Goal: Find specific page/section: Find specific page/section

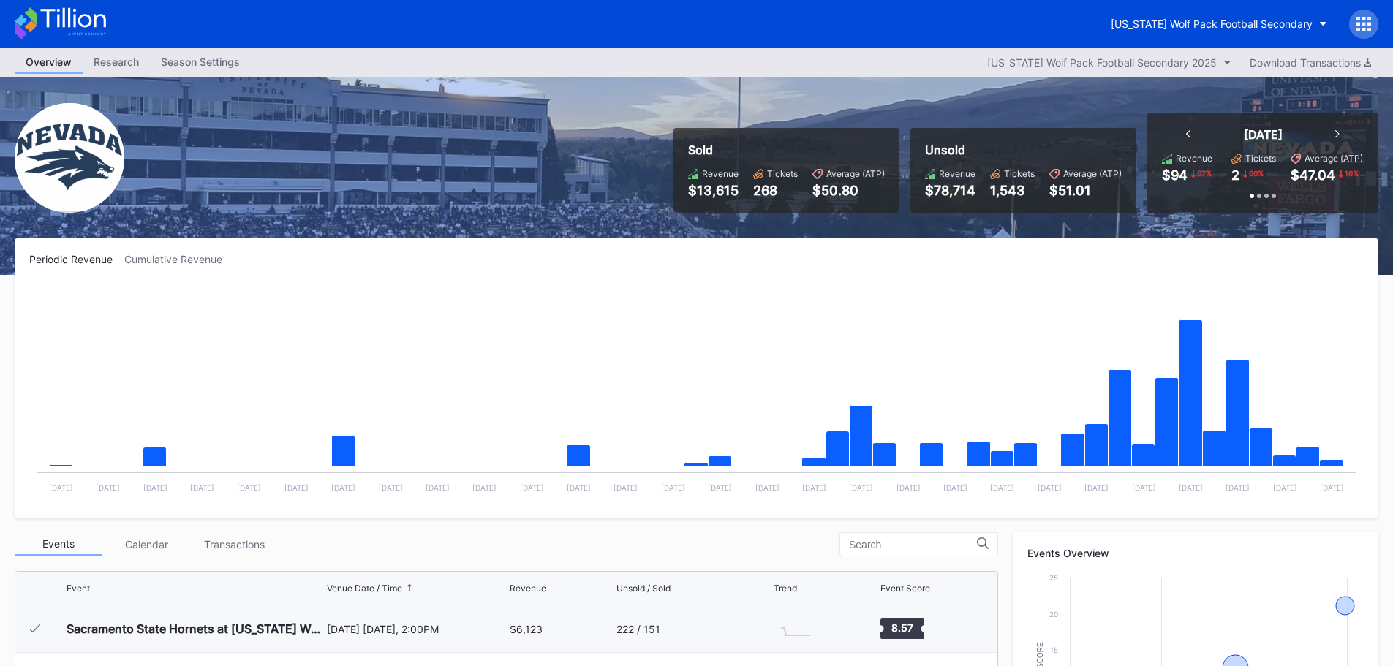
scroll to position [146, 0]
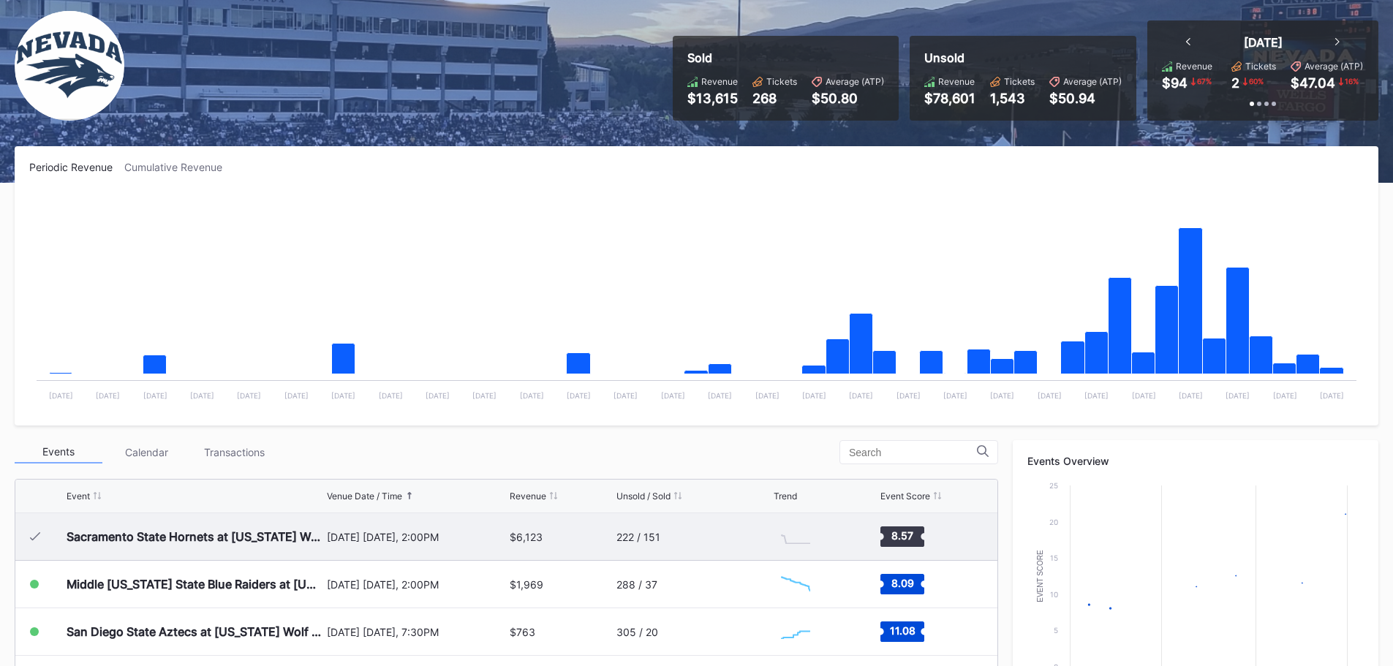
click at [568, 540] on div "$6,123" at bounding box center [561, 536] width 102 height 47
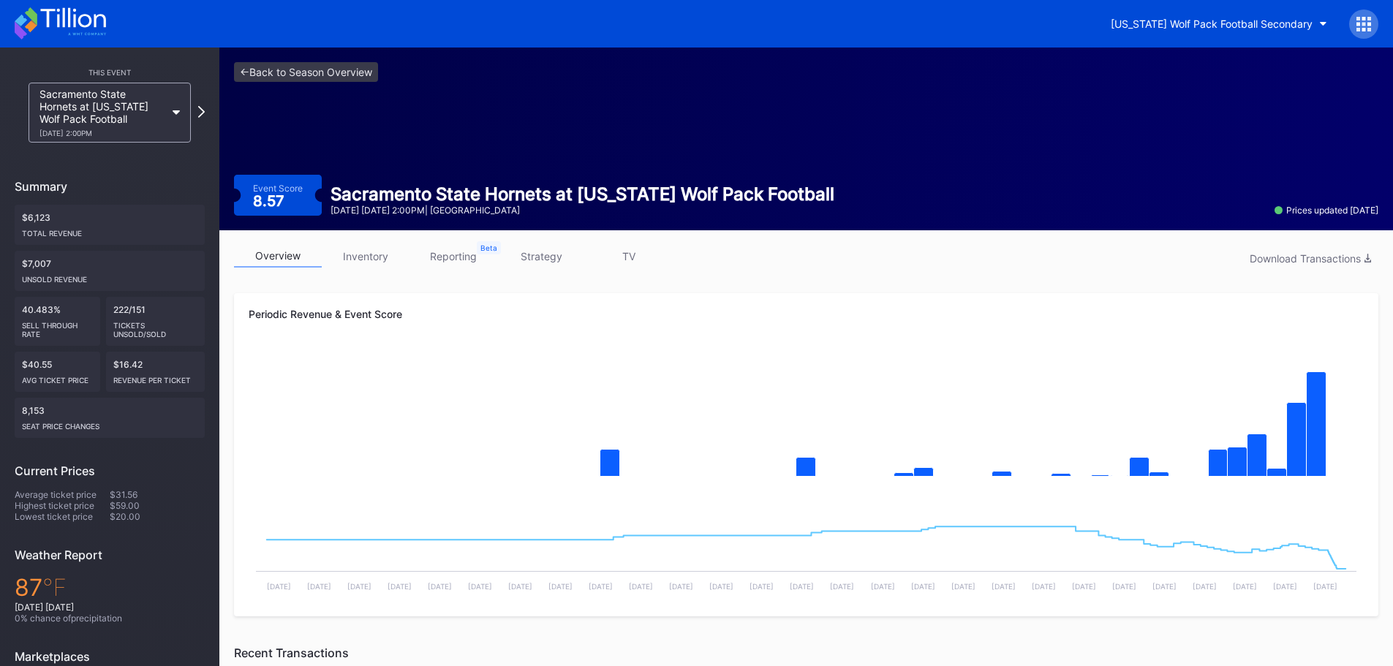
click at [384, 240] on div "overview inventory reporting strategy TV Download Transactions Periodic Revenue…" at bounding box center [806, 661] width 1174 height 863
click at [384, 246] on link "inventory" at bounding box center [366, 256] width 88 height 23
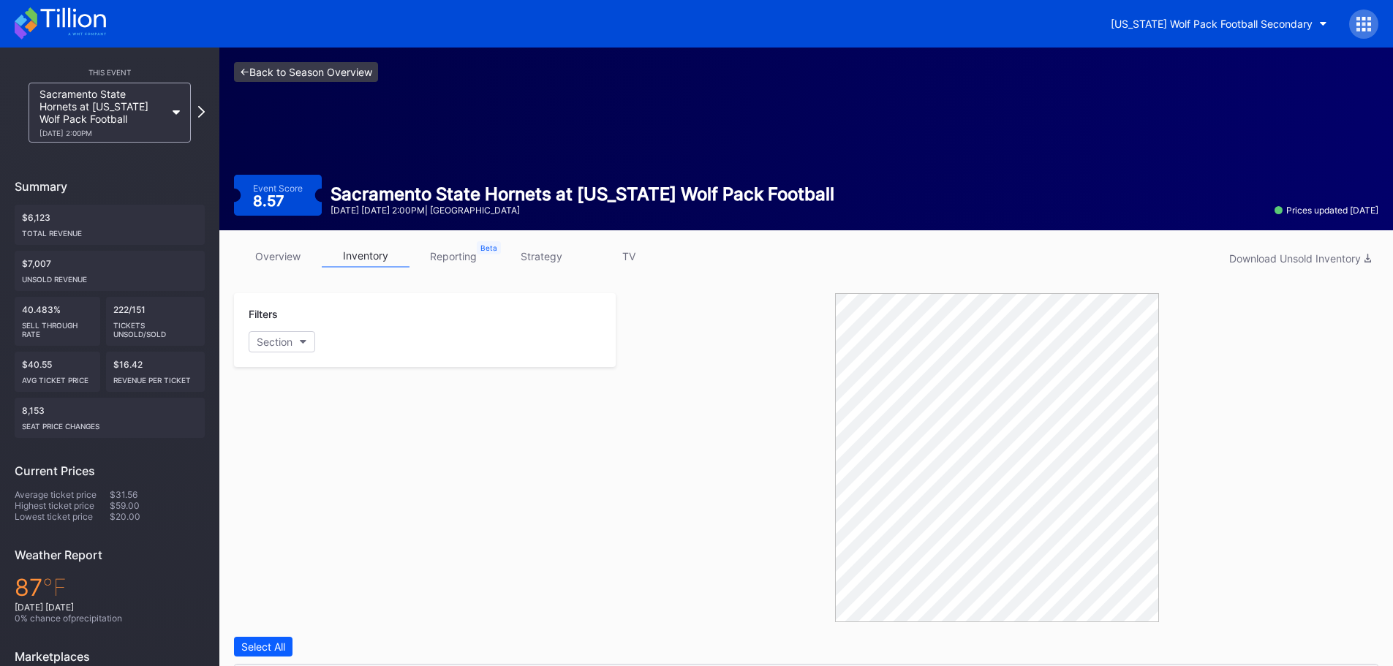
click at [306, 64] on link "<- Back to Season Overview" at bounding box center [306, 72] width 144 height 20
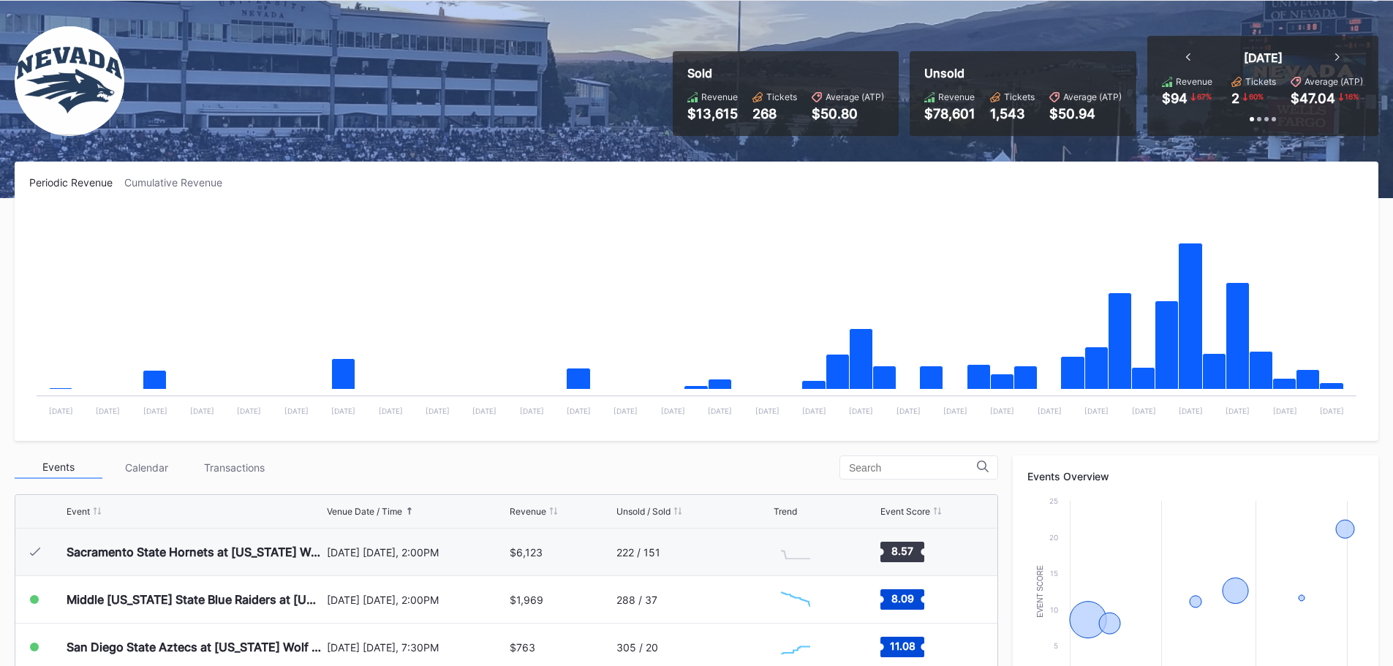
scroll to position [146, 0]
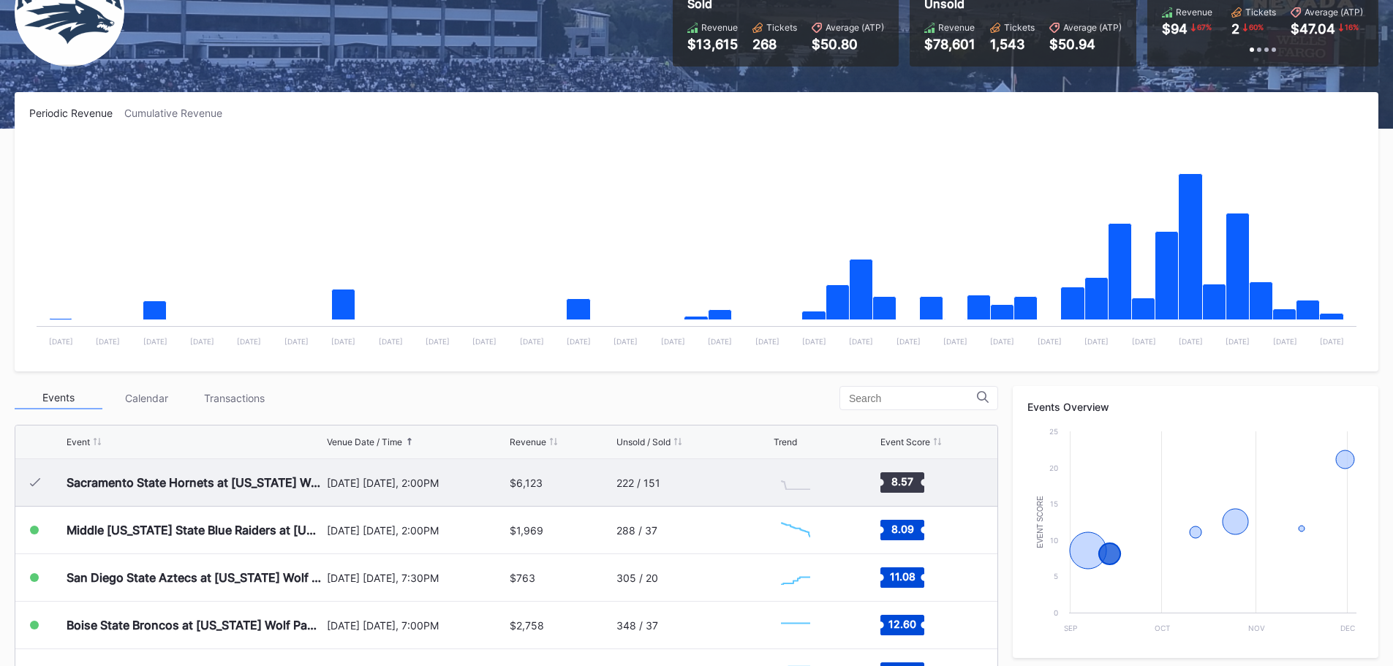
click at [550, 479] on div "$6,123" at bounding box center [561, 482] width 102 height 47
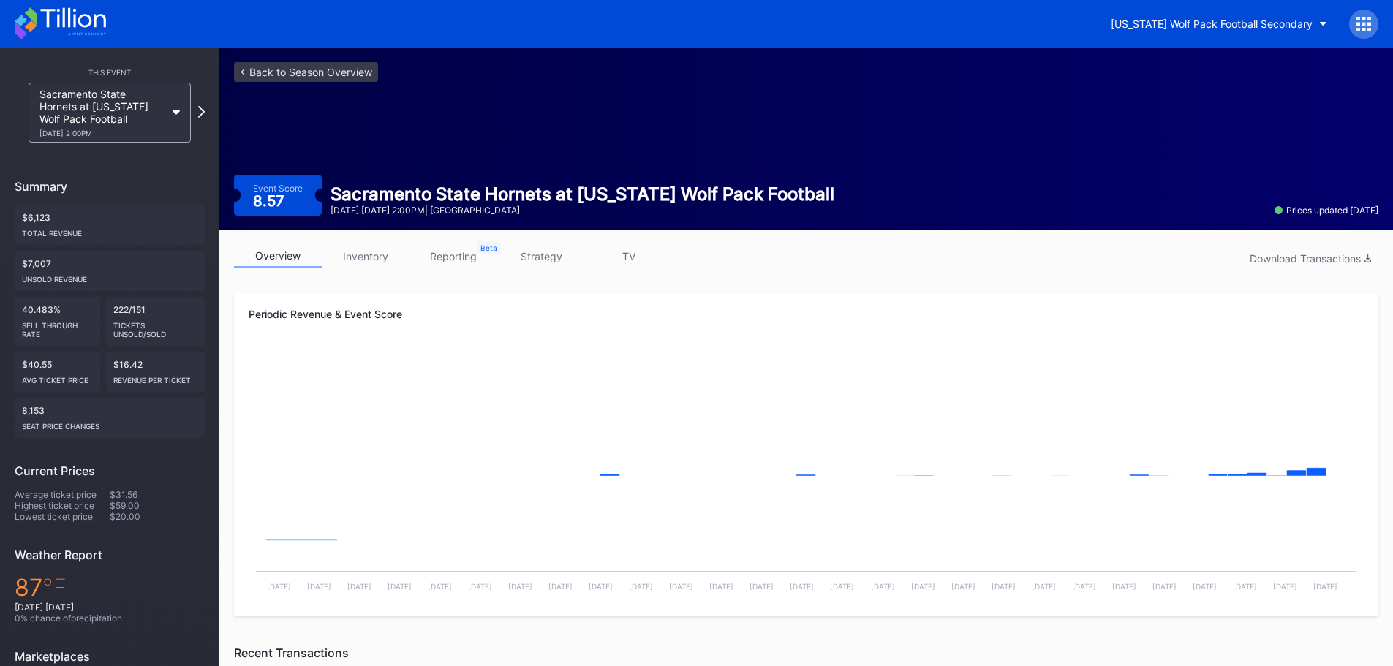
scroll to position [427, 0]
